Goal: Find specific page/section: Find specific page/section

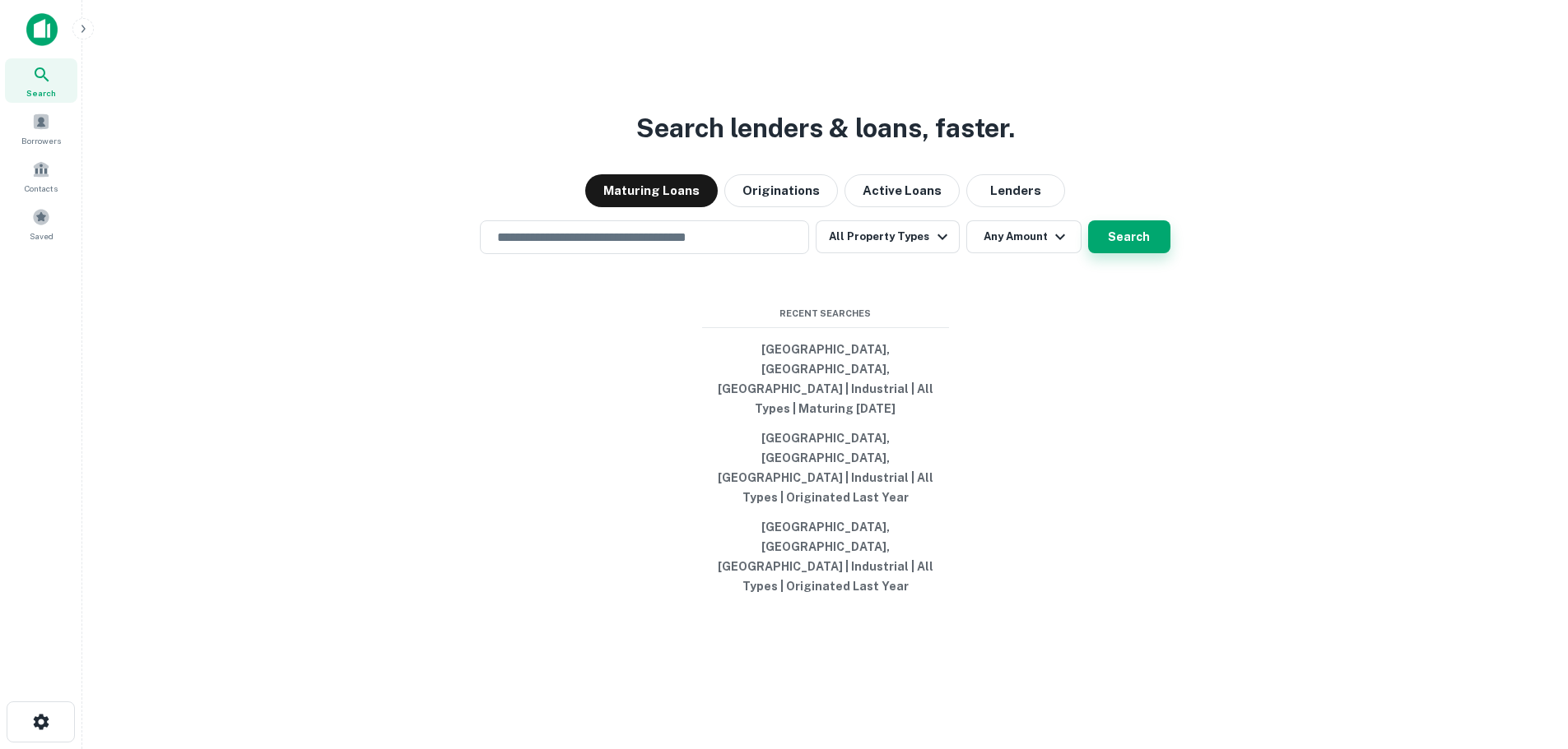
click at [1145, 253] on button "Search" at bounding box center [1129, 236] width 82 height 33
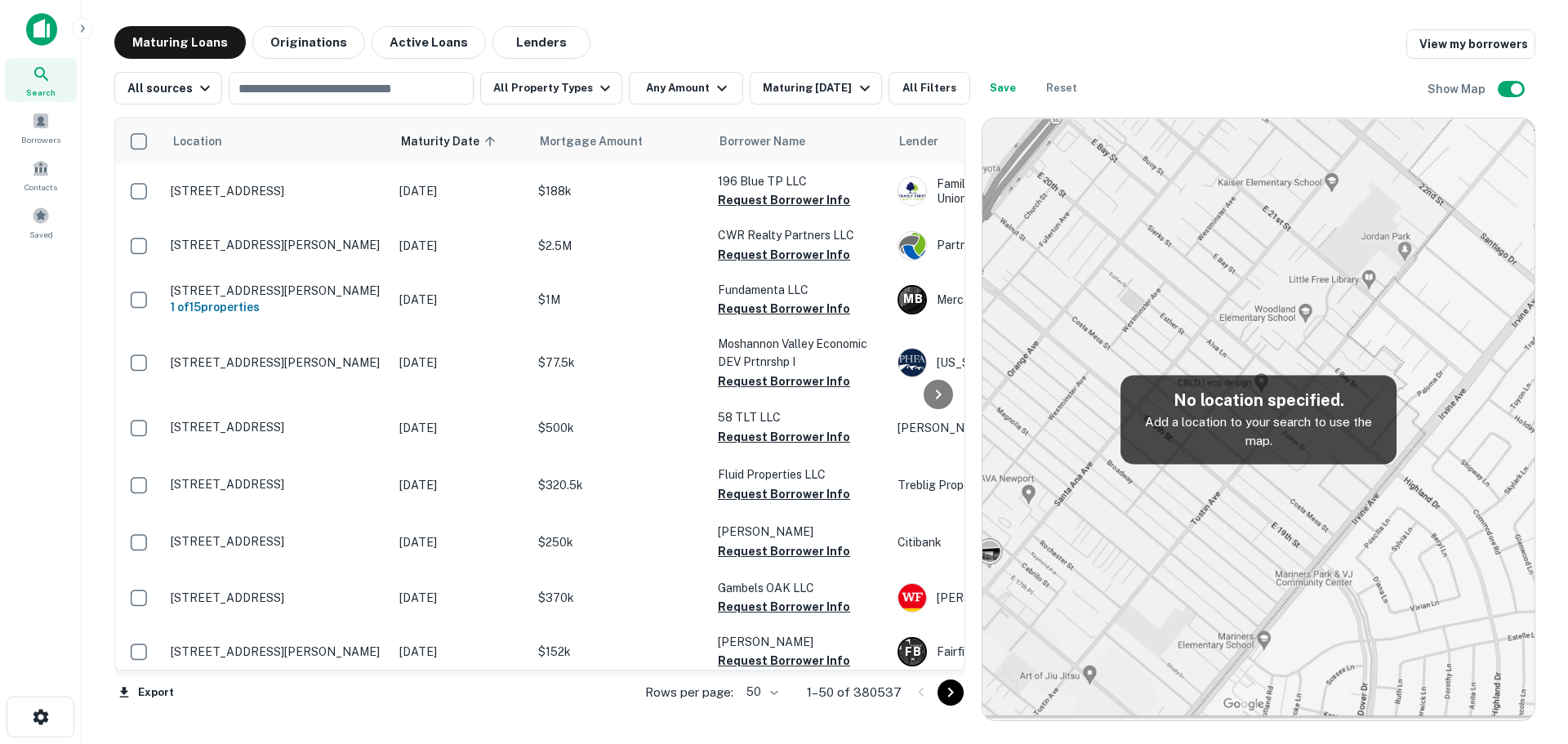
drag, startPoint x: 1239, startPoint y: 306, endPoint x: 1159, endPoint y: 314, distance: 80.4
click at [1238, 306] on img at bounding box center [1258, 419] width 552 height 602
click at [1102, 368] on img at bounding box center [1258, 419] width 552 height 602
click at [47, 44] on img at bounding box center [41, 29] width 31 height 33
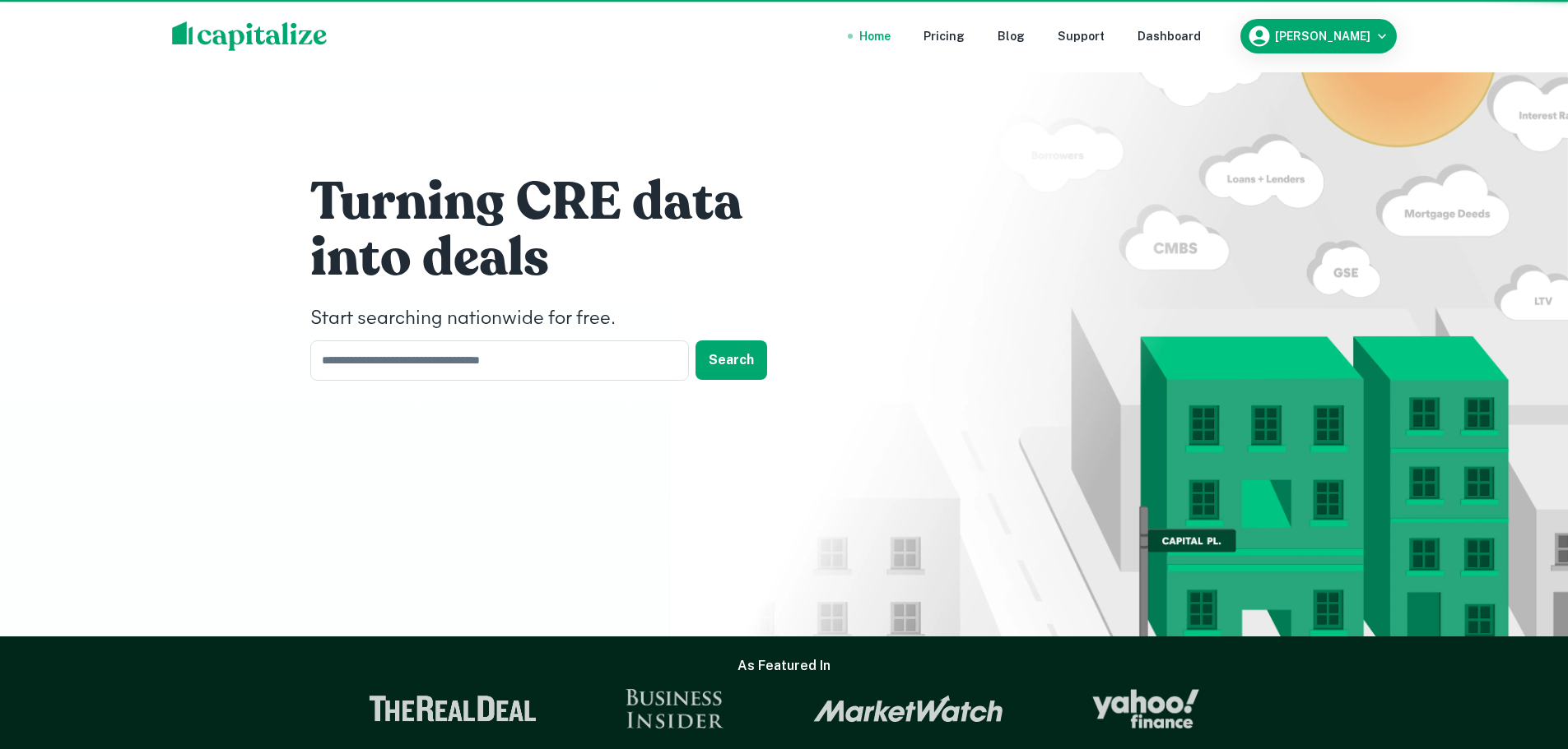
click at [81, 23] on div "Home Pricing Blog Support Dashboard [PERSON_NAME]" at bounding box center [784, 36] width 1568 height 73
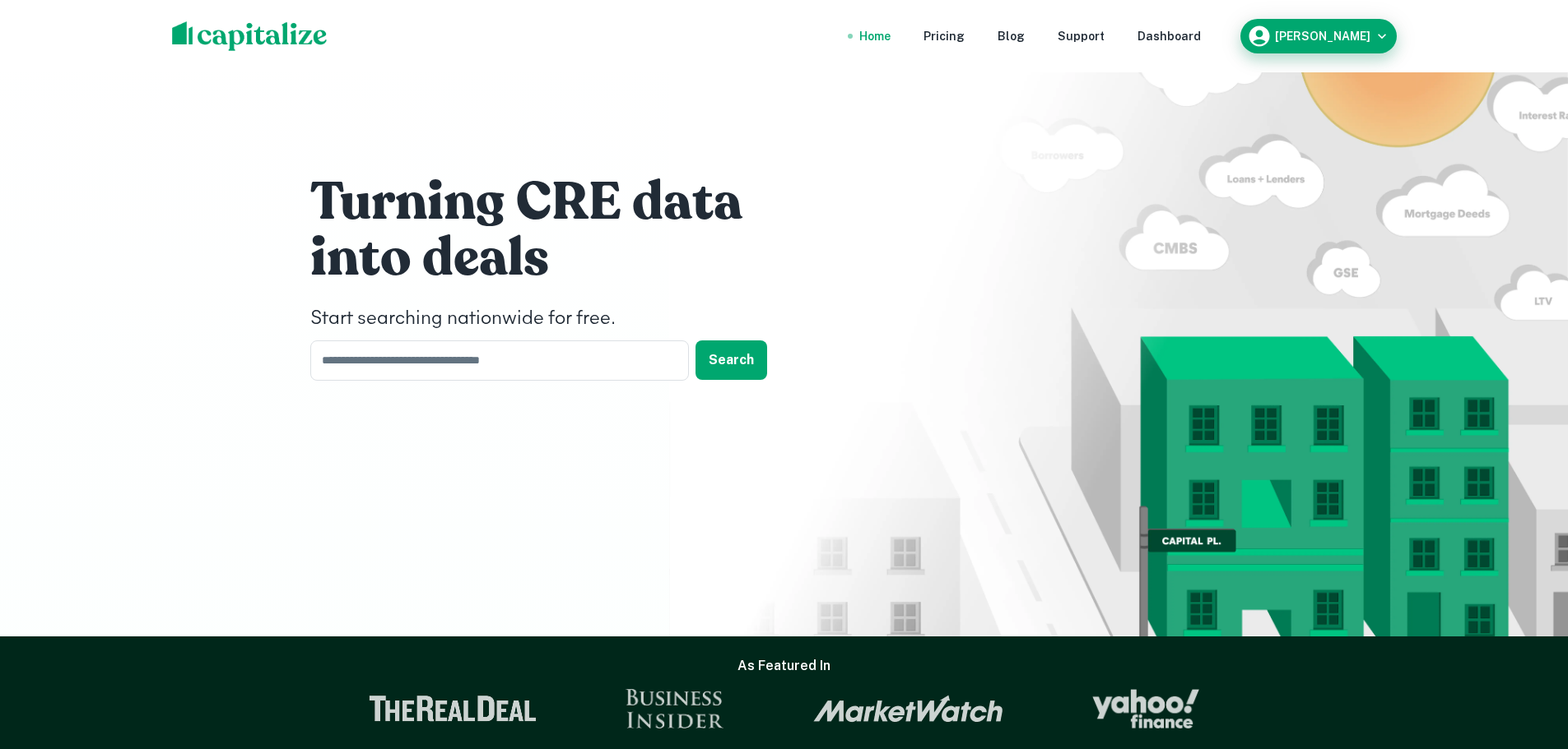
click at [1269, 44] on icon "button" at bounding box center [1258, 36] width 20 height 20
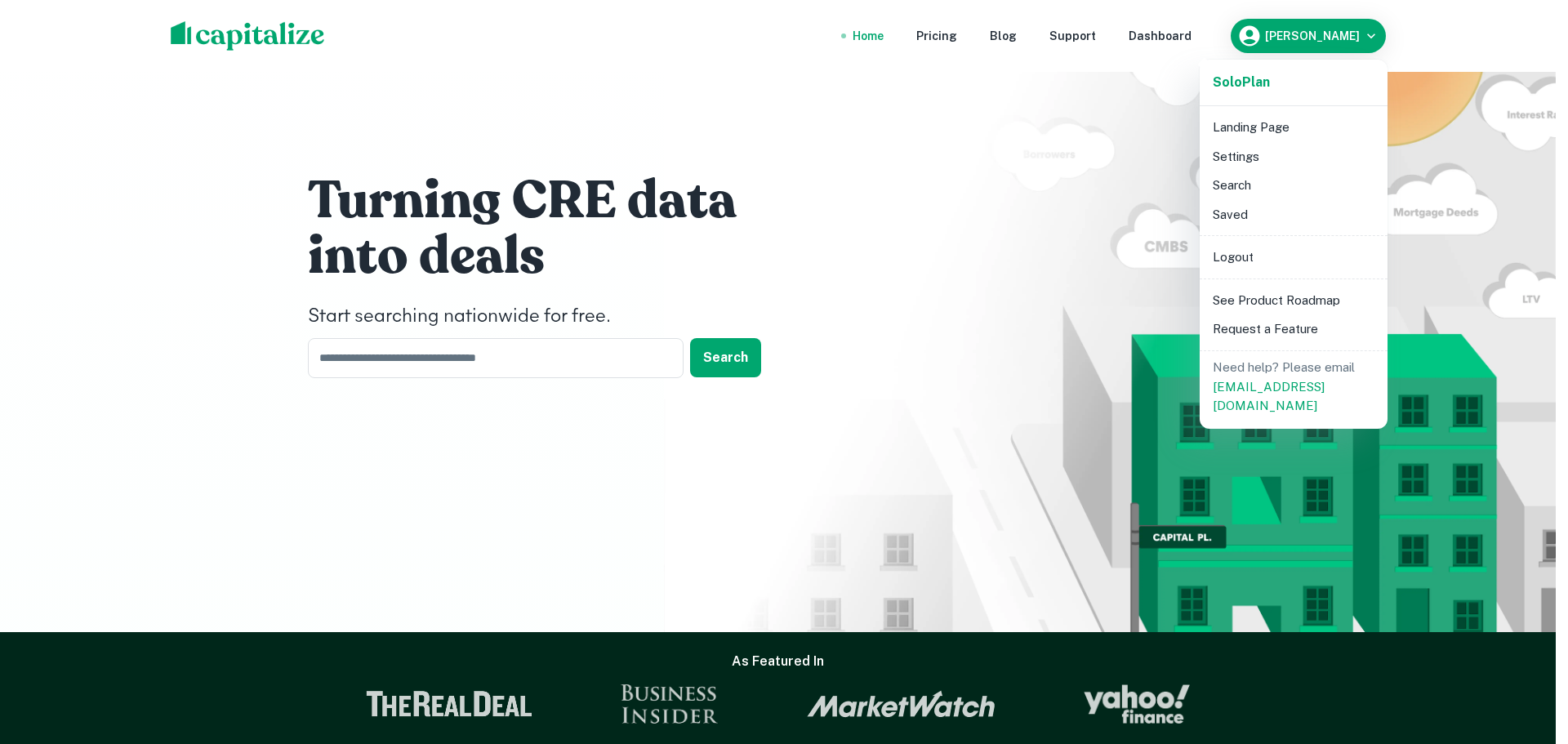
click at [1246, 139] on li "Landing Page" at bounding box center [1294, 127] width 175 height 29
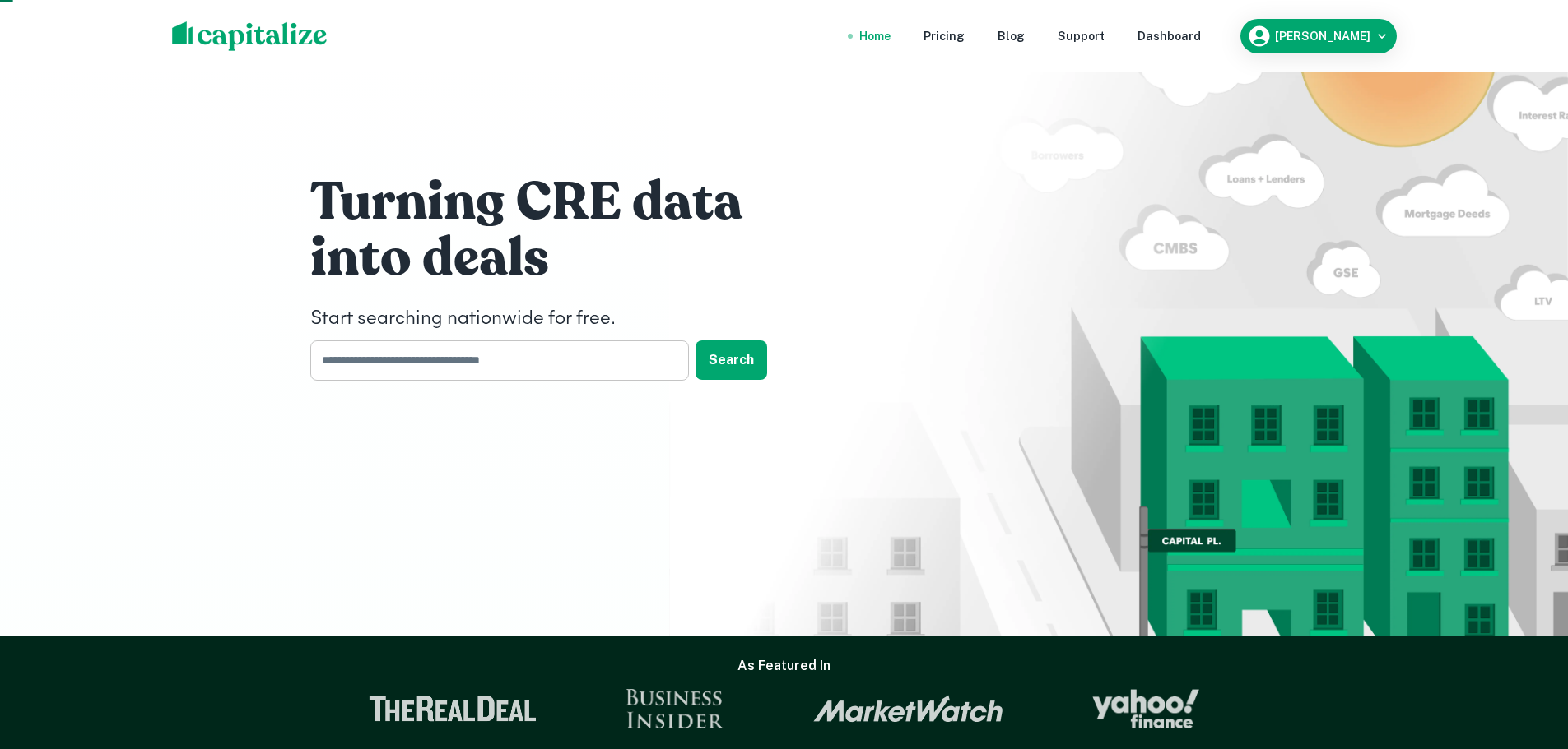
click at [444, 354] on input "text" at bounding box center [493, 361] width 367 height 41
type input "*****"
click at [714, 355] on button "Search" at bounding box center [731, 360] width 72 height 40
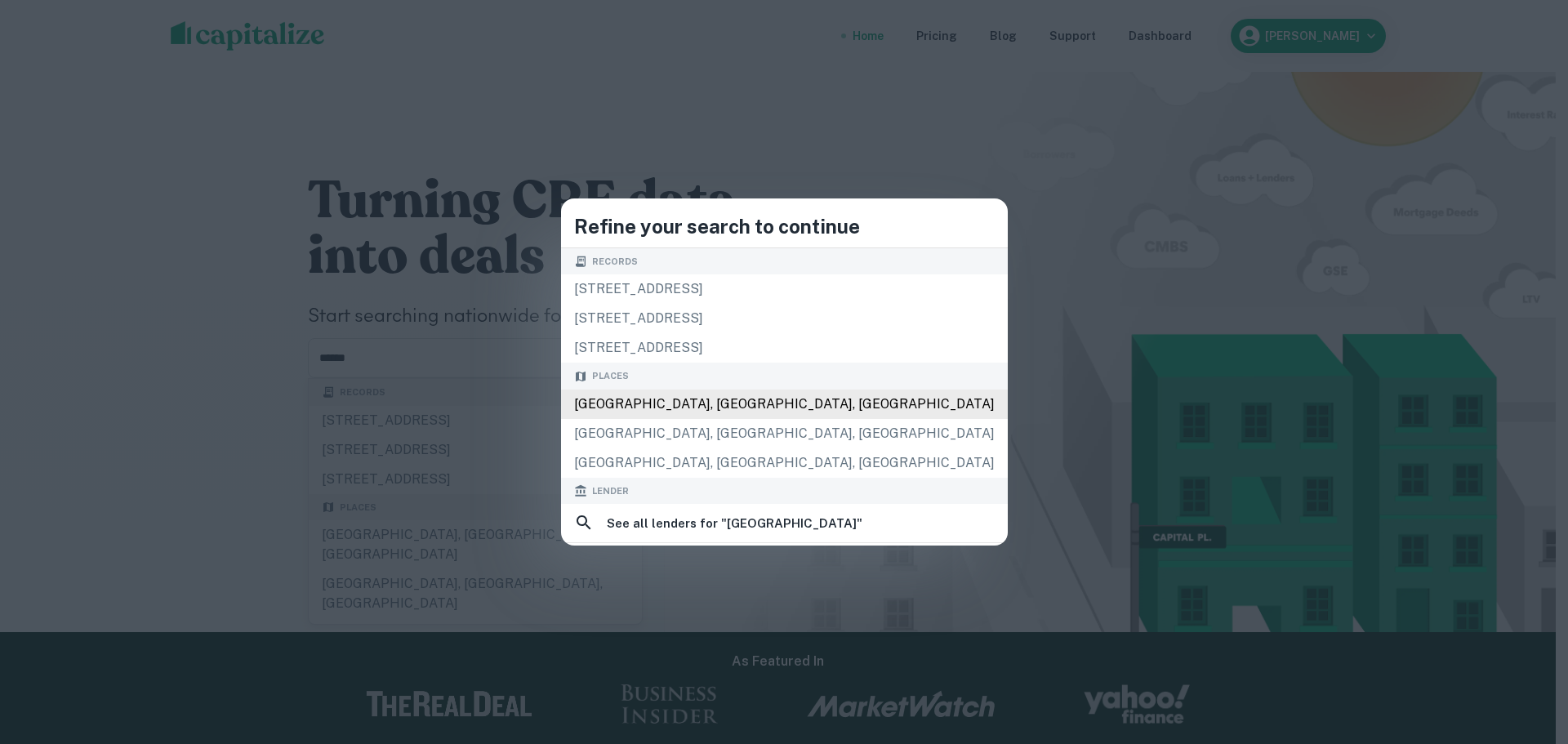
click at [718, 395] on div "[GEOGRAPHIC_DATA], [GEOGRAPHIC_DATA], [GEOGRAPHIC_DATA]" at bounding box center [785, 404] width 447 height 29
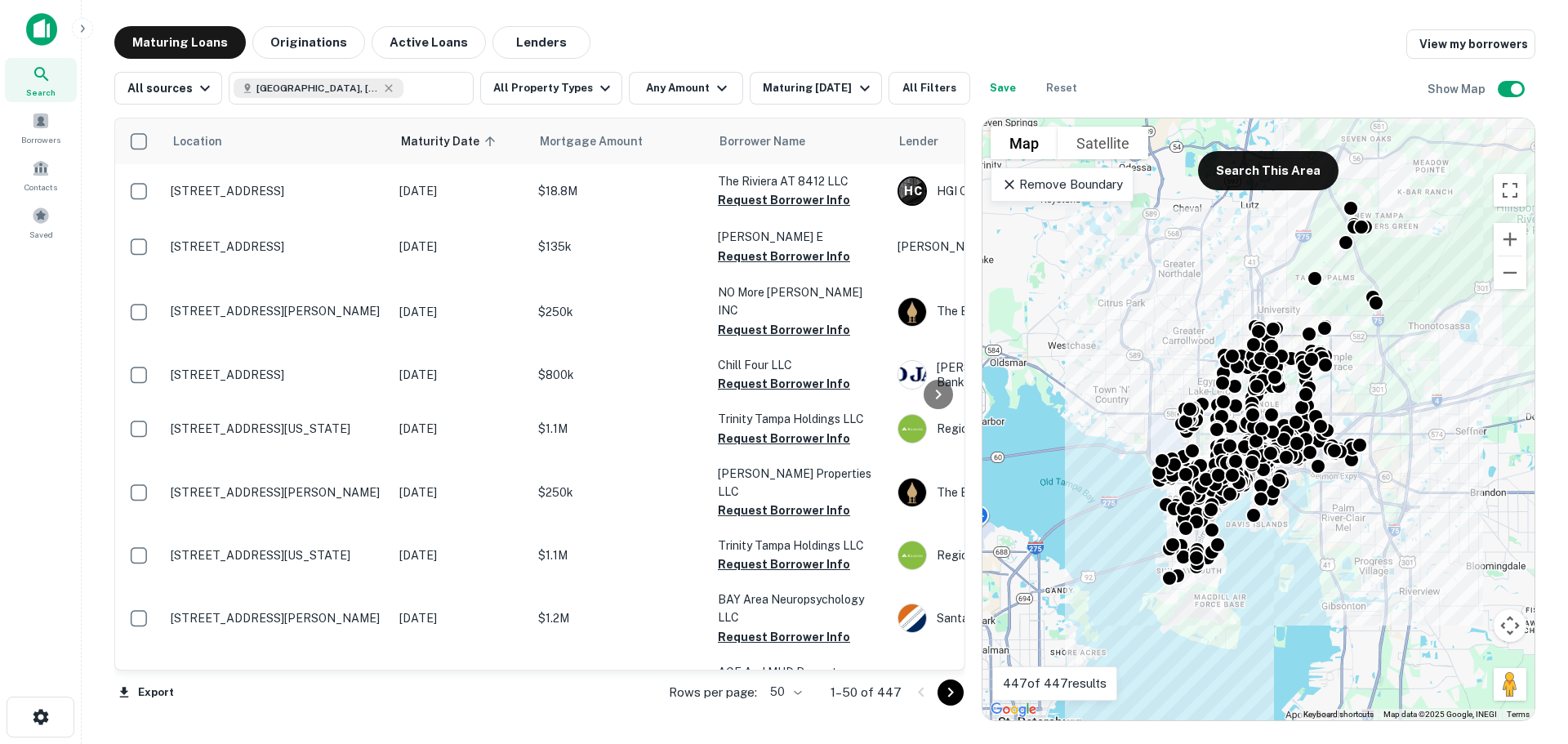
click at [1029, 191] on p "Remove Boundary" at bounding box center [1062, 184] width 122 height 19
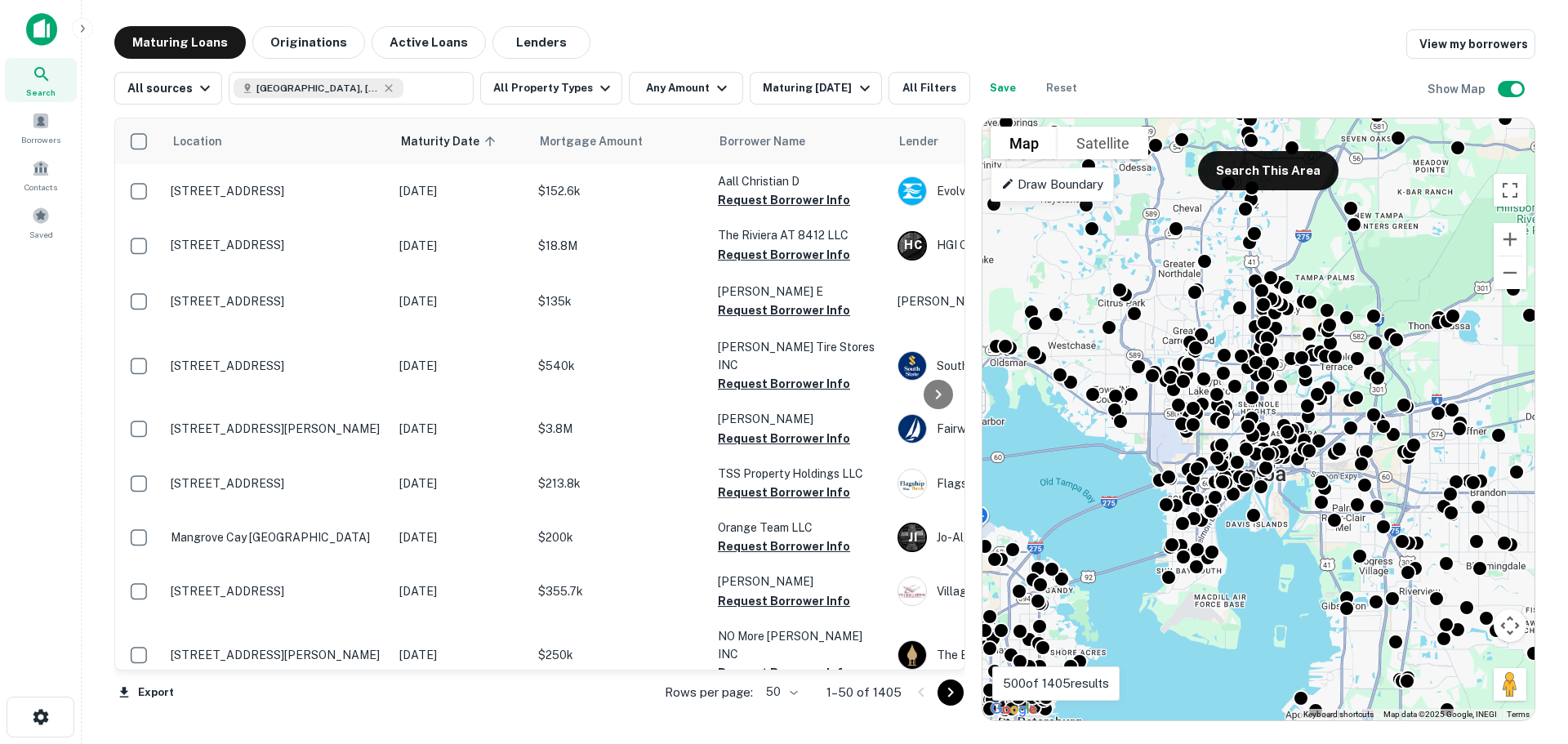
click at [1024, 182] on p "Draw Boundary" at bounding box center [1052, 184] width 102 height 19
click at [1226, 82] on div "All sources [GEOGRAPHIC_DATA], [GEOGRAPHIC_DATA], [GEOGRAPHIC_DATA] ​ All Prope…" at bounding box center [824, 82] width 1421 height 45
click at [1047, 183] on p "Drawing..." at bounding box center [1029, 184] width 55 height 19
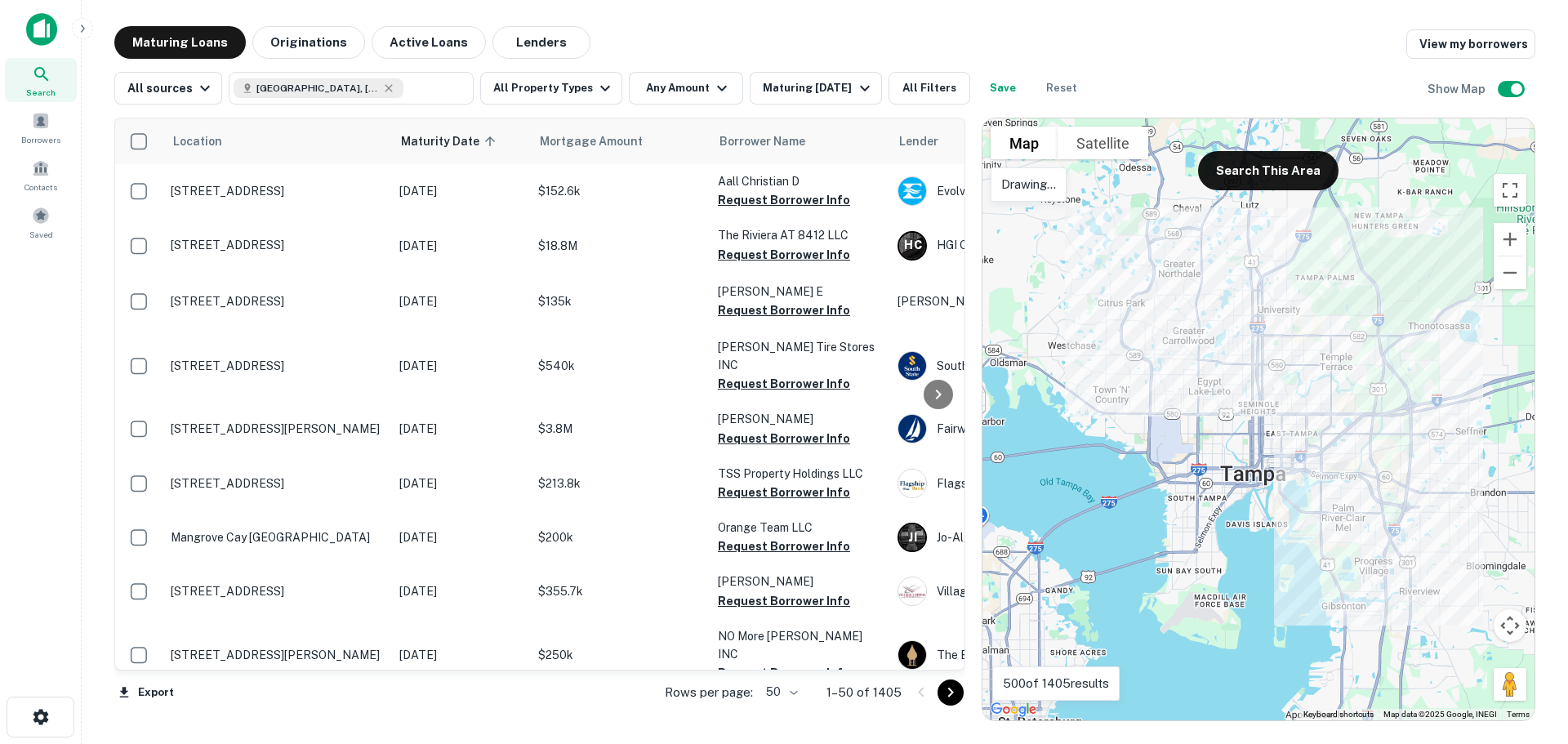
drag, startPoint x: 1346, startPoint y: 507, endPoint x: 1130, endPoint y: 203, distance: 372.9
click at [1192, 379] on div at bounding box center [1258, 419] width 552 height 602
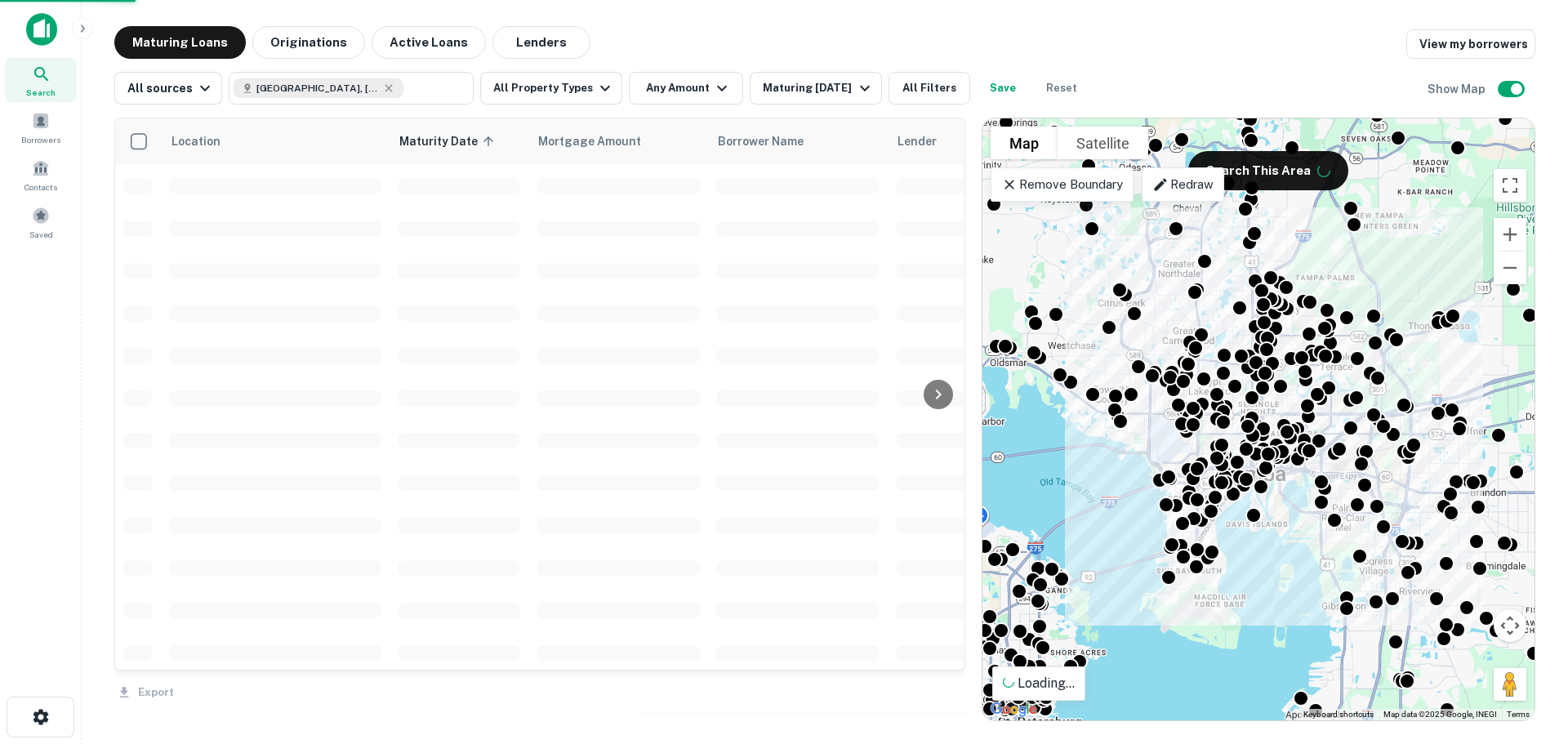
click at [1073, 187] on p "Remove Boundary" at bounding box center [1062, 184] width 122 height 19
